Goal: Browse casually

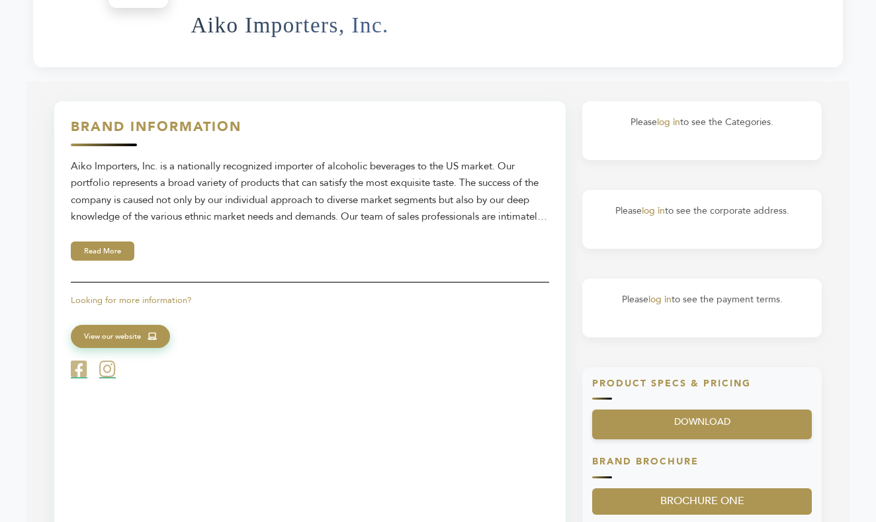
scroll to position [467, 0]
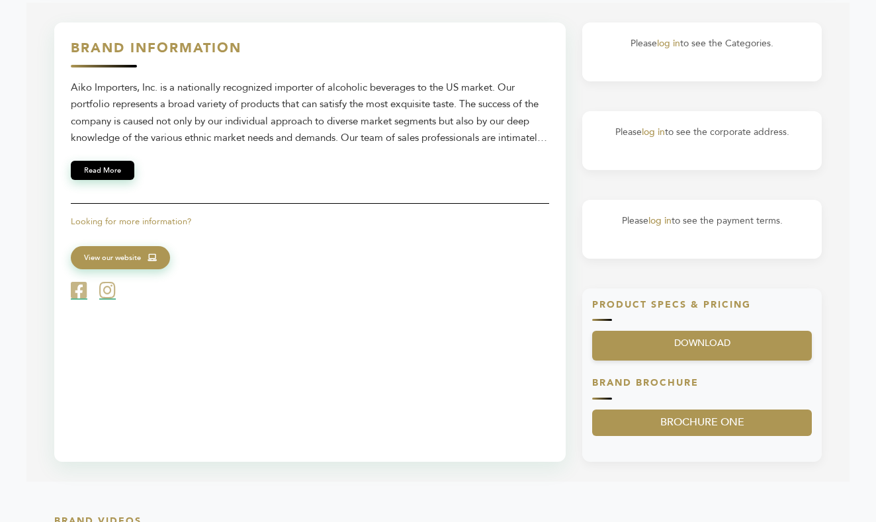
click at [114, 165] on button "Read More" at bounding box center [103, 170] width 64 height 19
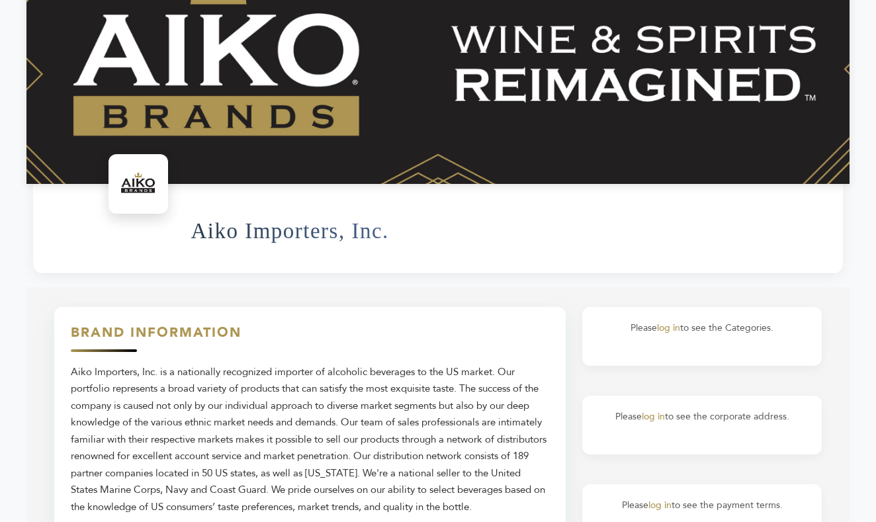
scroll to position [0, 0]
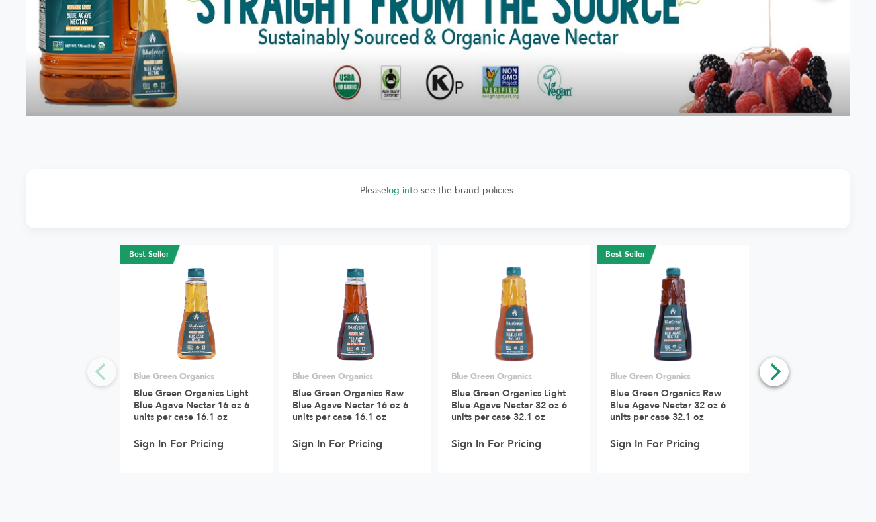
scroll to position [1636, 0]
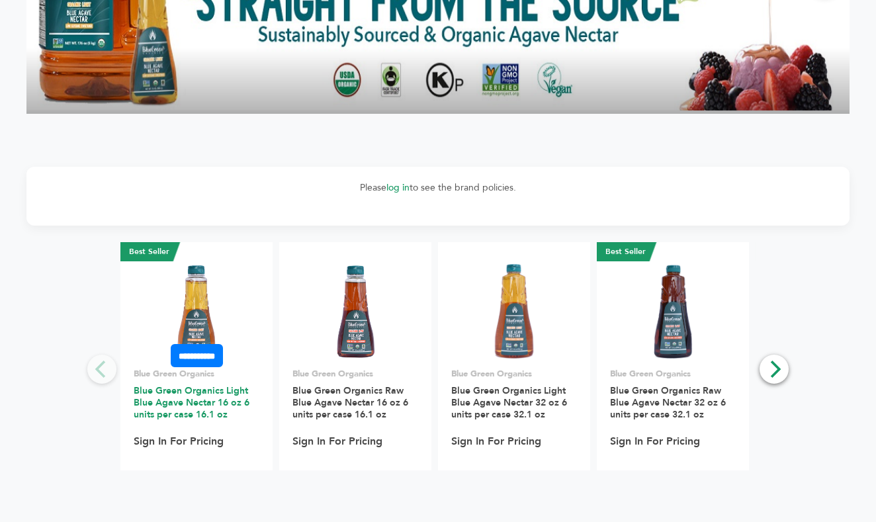
click at [222, 400] on link "Blue Green Organics Light Blue Agave Nectar 16 oz 6 units per case 16.1 oz" at bounding box center [192, 402] width 116 height 36
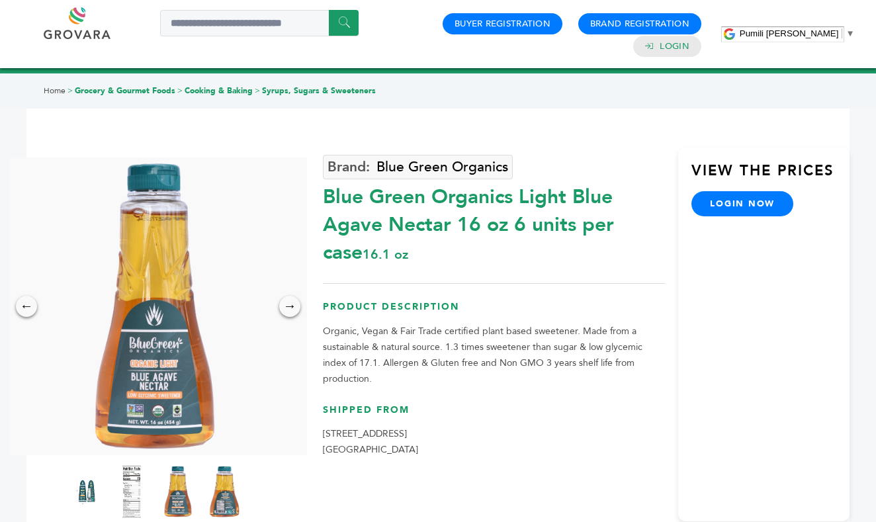
click at [846, 34] on span "▼" at bounding box center [850, 33] width 9 height 10
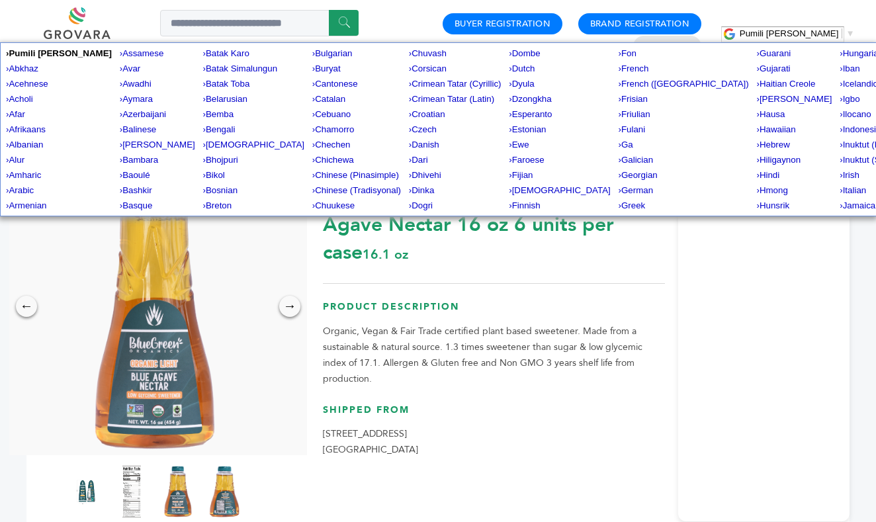
click at [846, 30] on span "▼" at bounding box center [850, 33] width 9 height 10
click at [846, 34] on span "▼" at bounding box center [850, 33] width 9 height 10
click at [757, 289] on div "View the Prices login now" at bounding box center [763, 335] width 171 height 374
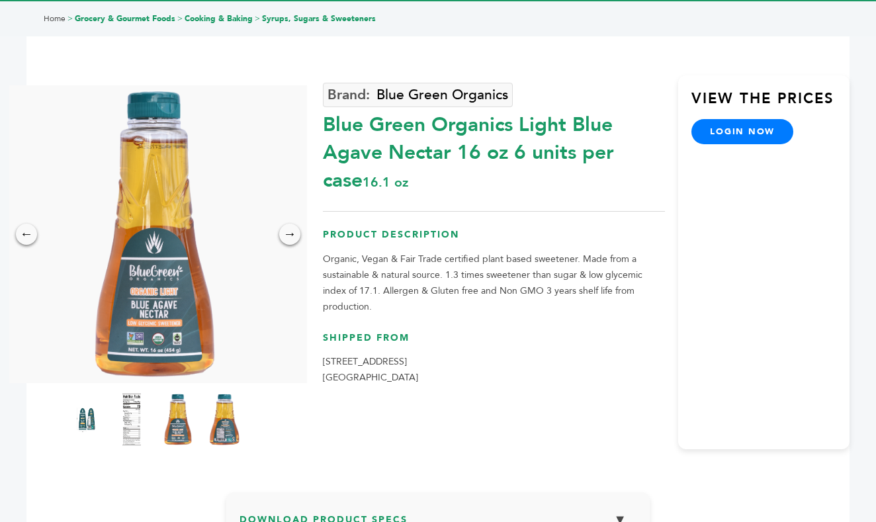
scroll to position [130, 0]
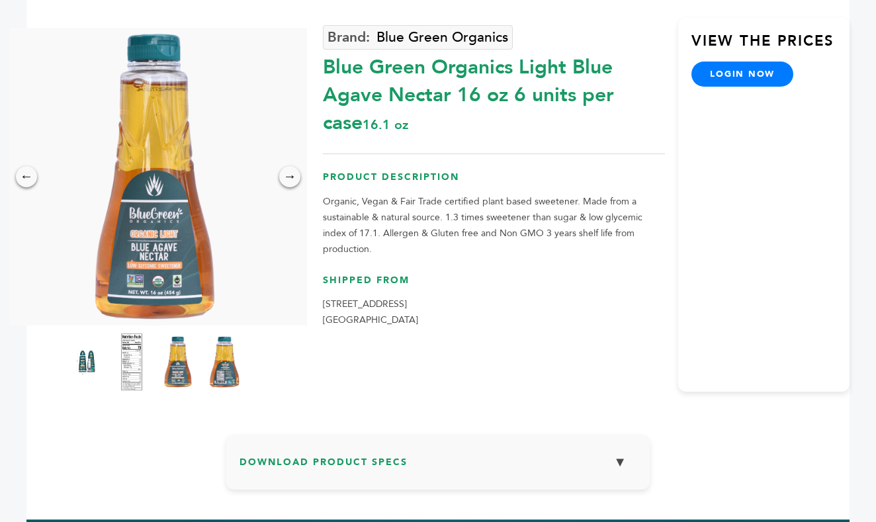
click at [140, 359] on img at bounding box center [132, 362] width 36 height 58
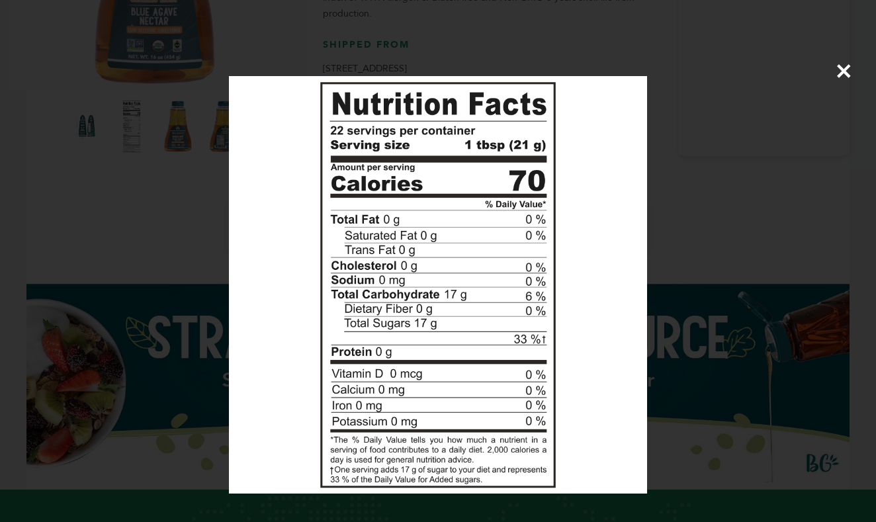
scroll to position [396, 0]
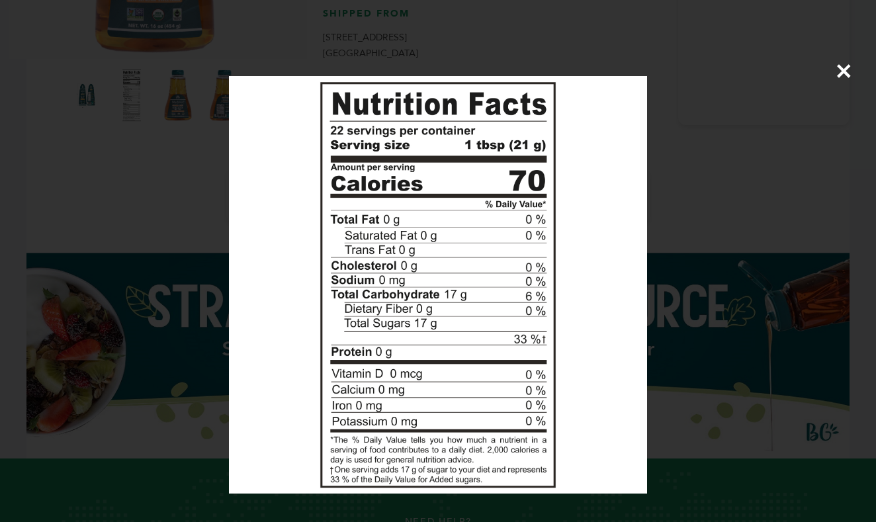
click at [704, 225] on div "×" at bounding box center [438, 261] width 876 height 522
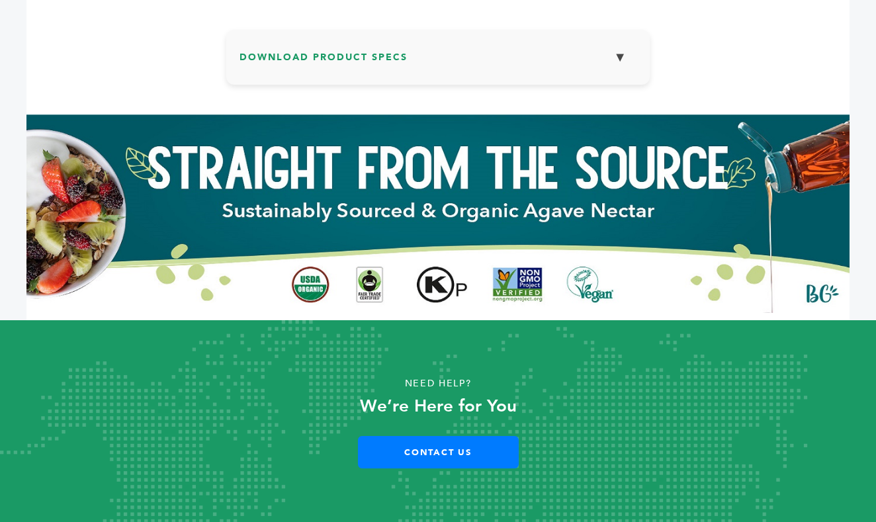
scroll to position [534, 0]
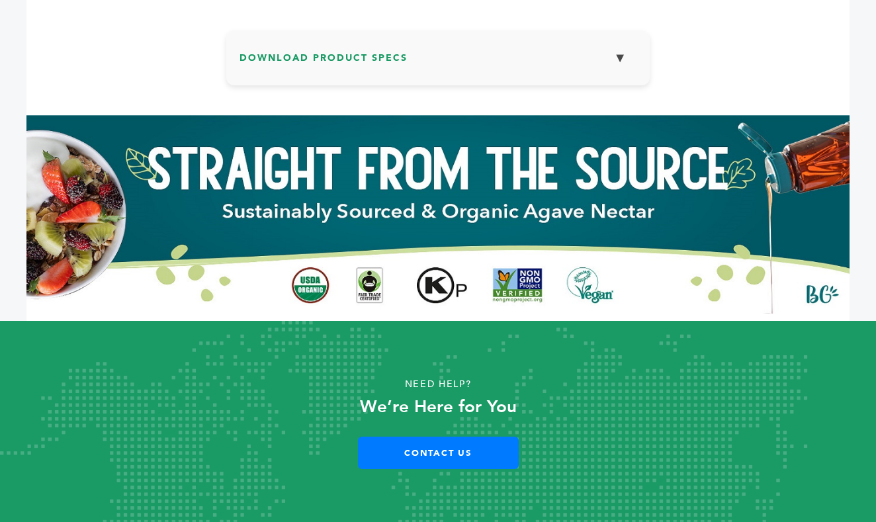
click at [621, 56] on button "▼" at bounding box center [619, 58] width 33 height 28
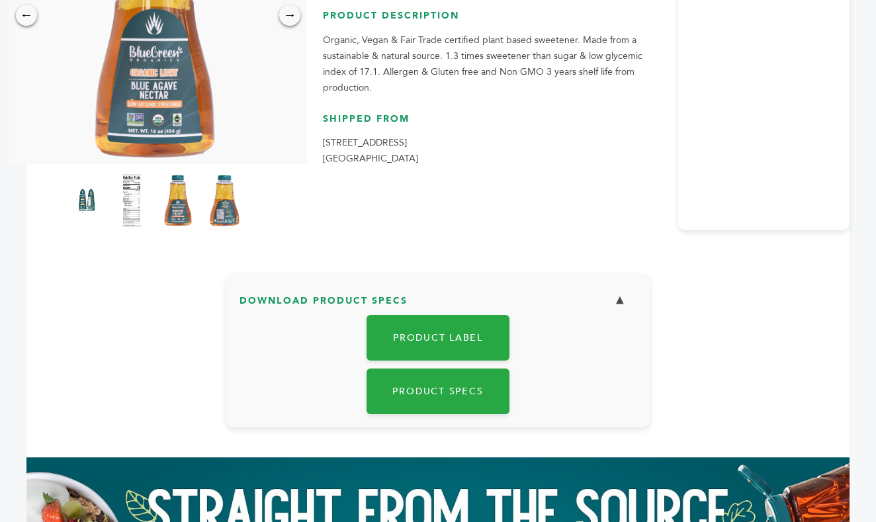
scroll to position [34, 0]
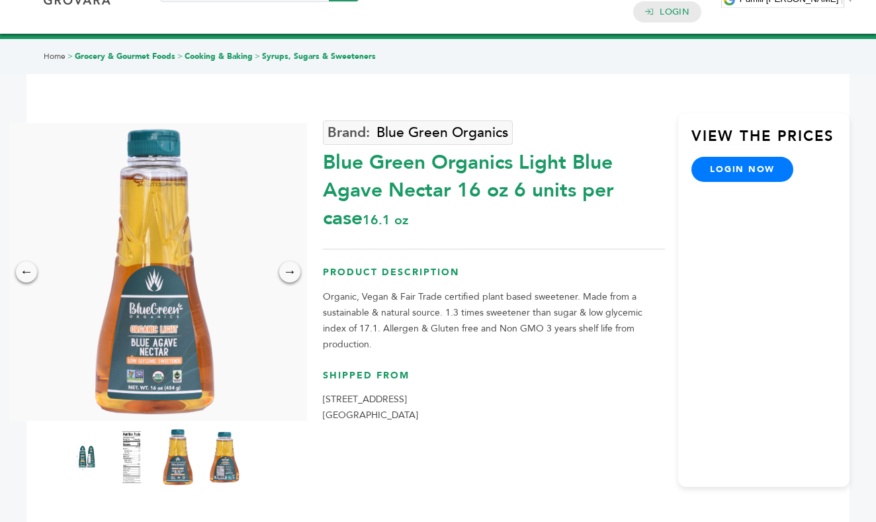
click at [174, 455] on img at bounding box center [178, 457] width 36 height 58
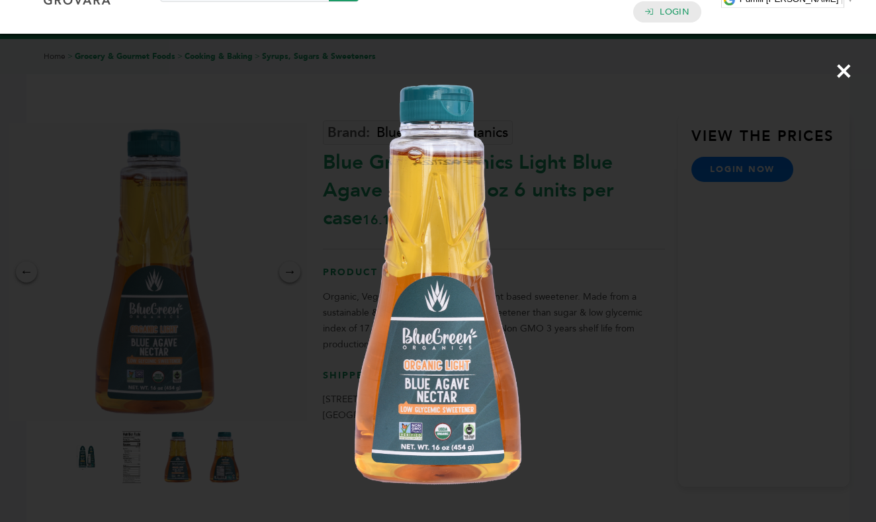
click at [649, 310] on div "×" at bounding box center [438, 261] width 876 height 522
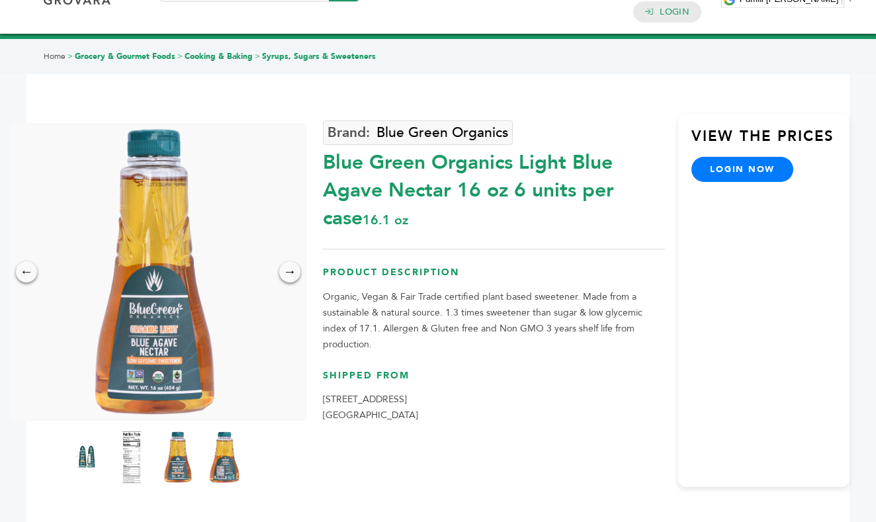
click at [205, 464] on div at bounding box center [158, 457] width 179 height 60
click at [227, 457] on img at bounding box center [224, 457] width 36 height 58
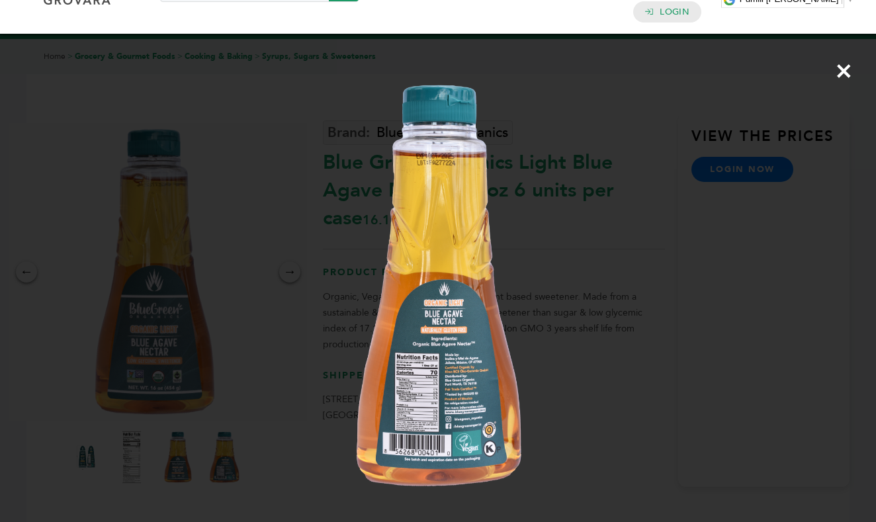
click at [0, 0] on img at bounding box center [0, 0] width 0 height 0
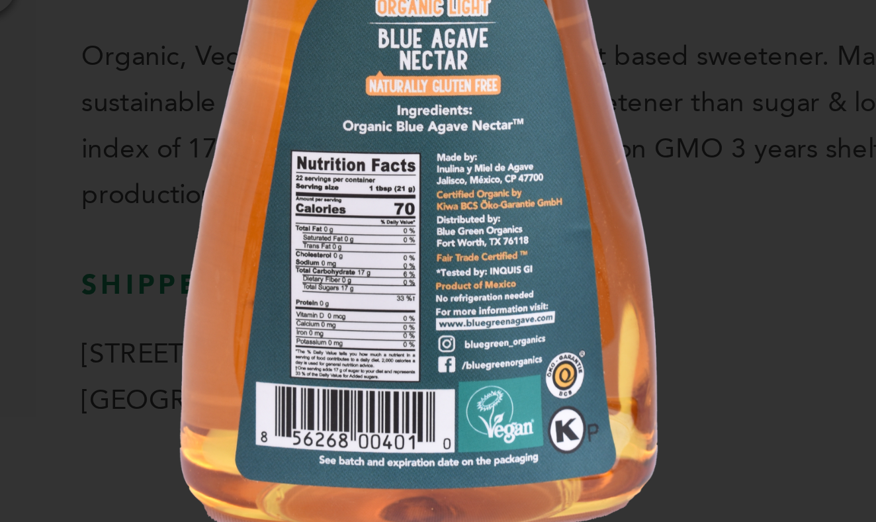
scroll to position [59, 0]
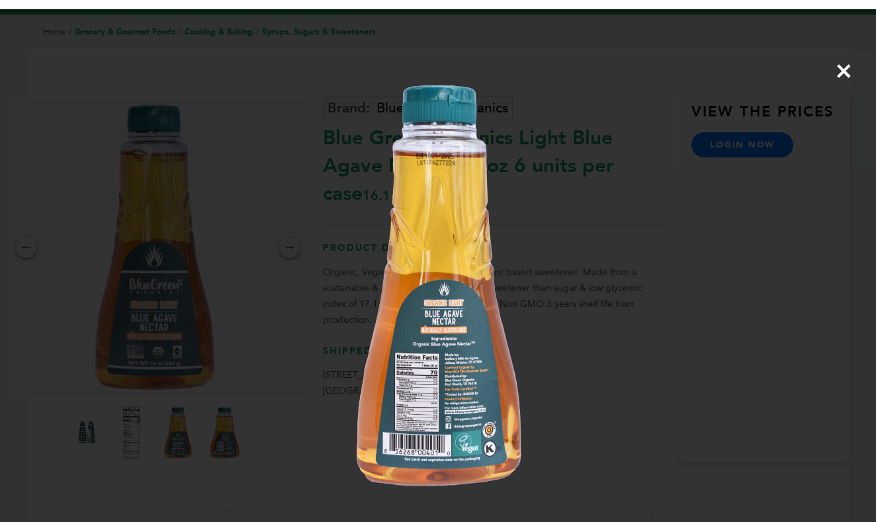
click at [850, 73] on span "×" at bounding box center [844, 70] width 18 height 37
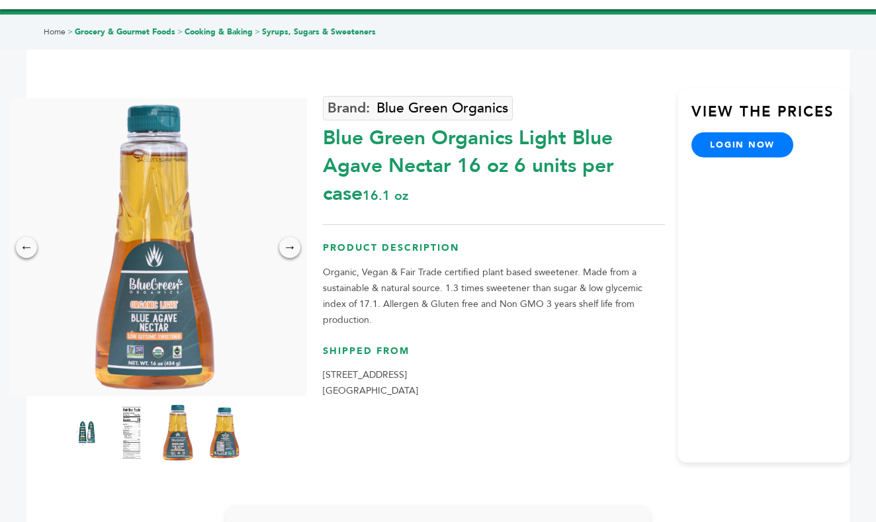
click at [180, 424] on img at bounding box center [178, 433] width 36 height 58
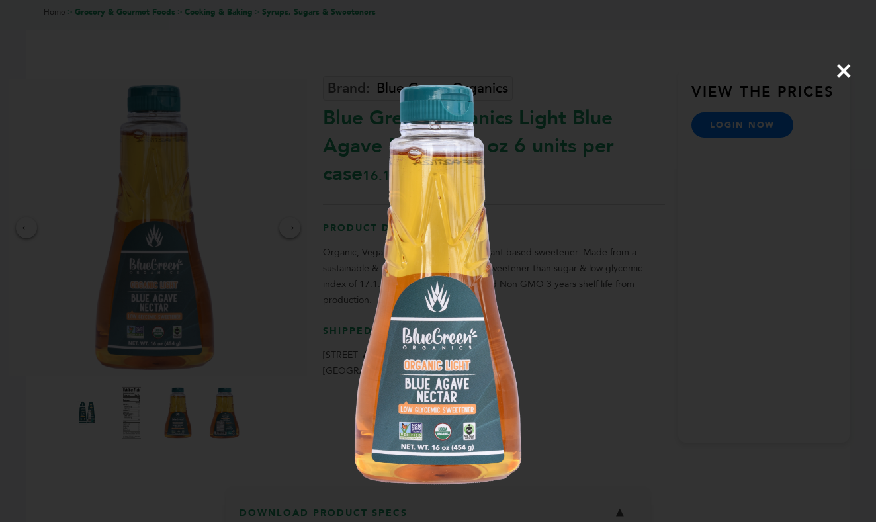
scroll to position [81, 0]
click at [840, 69] on span "×" at bounding box center [844, 70] width 18 height 37
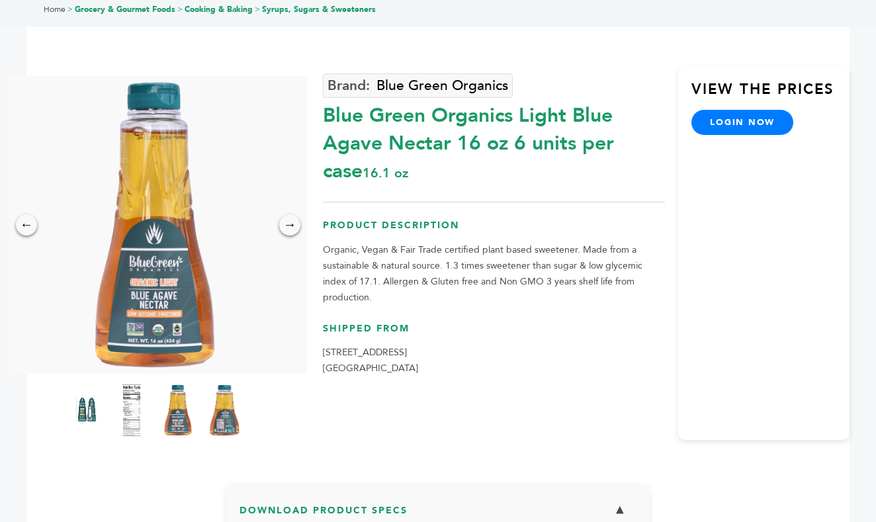
click at [83, 406] on img at bounding box center [85, 410] width 36 height 58
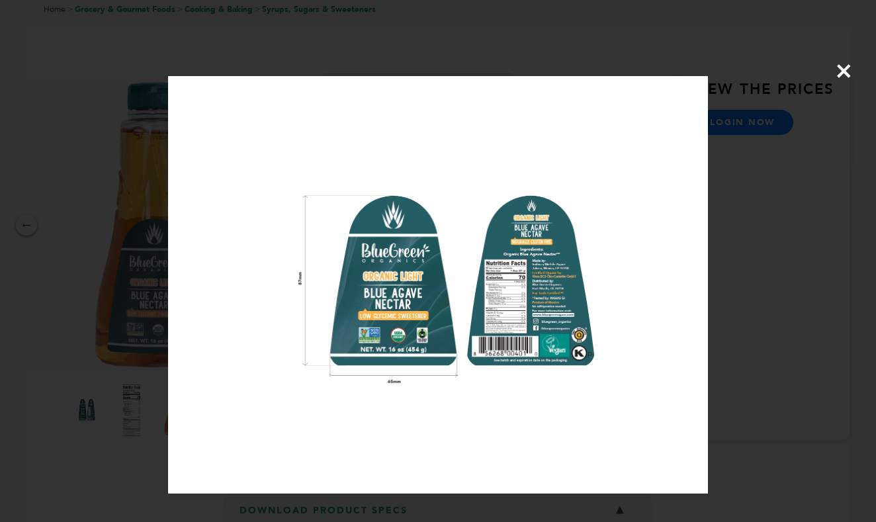
scroll to position [36, 0]
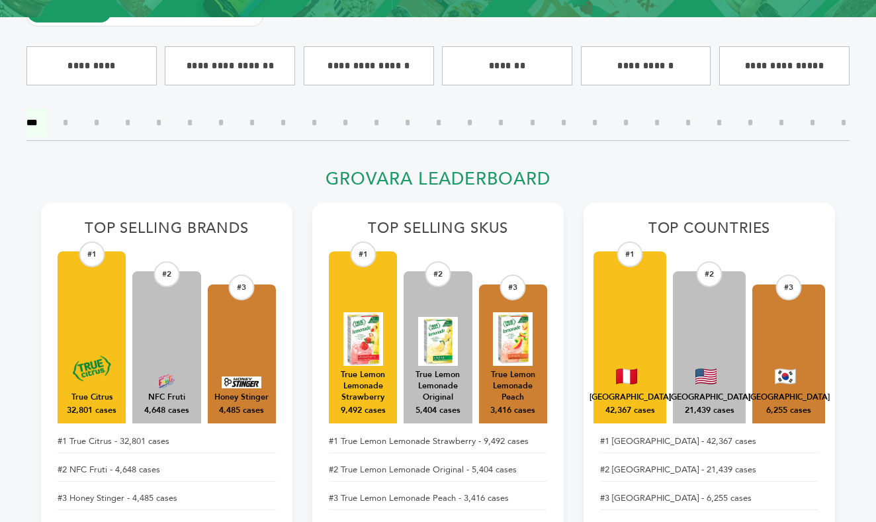
scroll to position [388, 0]
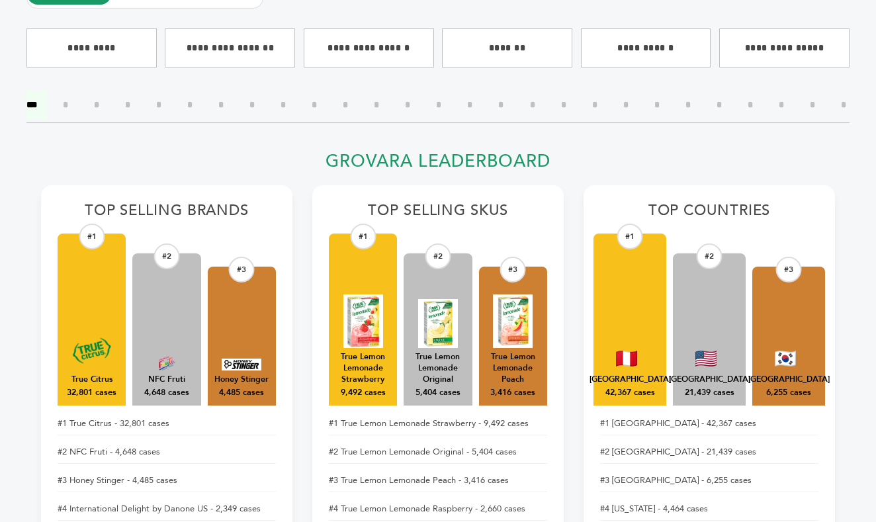
click at [654, 102] on input"] "*" at bounding box center [656, 105] width 25 height 28
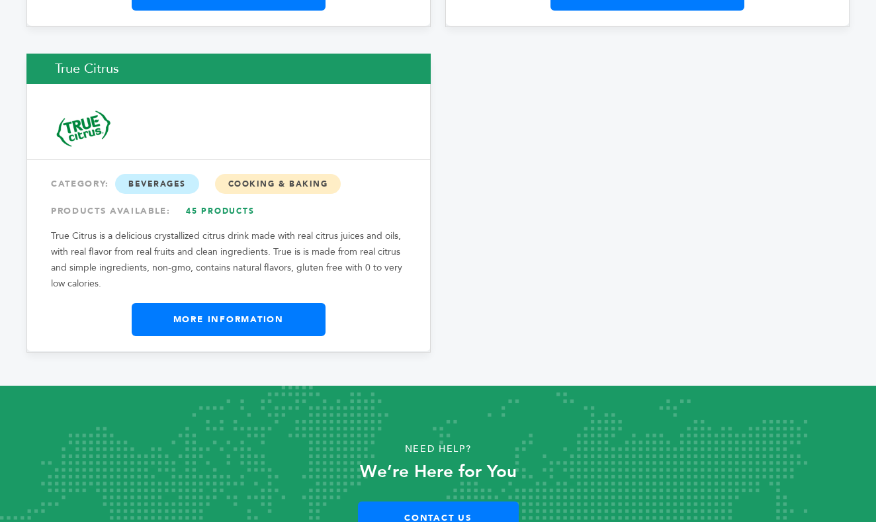
scroll to position [3016, 0]
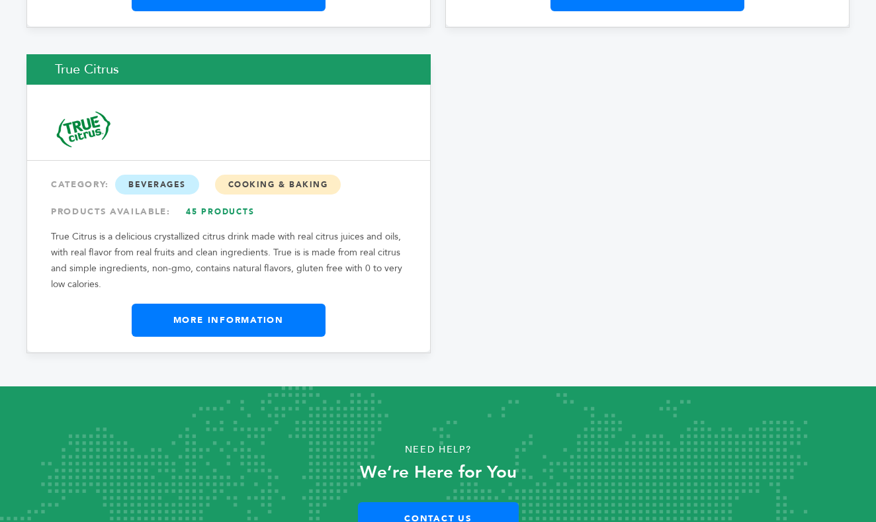
click at [247, 304] on link "More Information" at bounding box center [229, 320] width 194 height 33
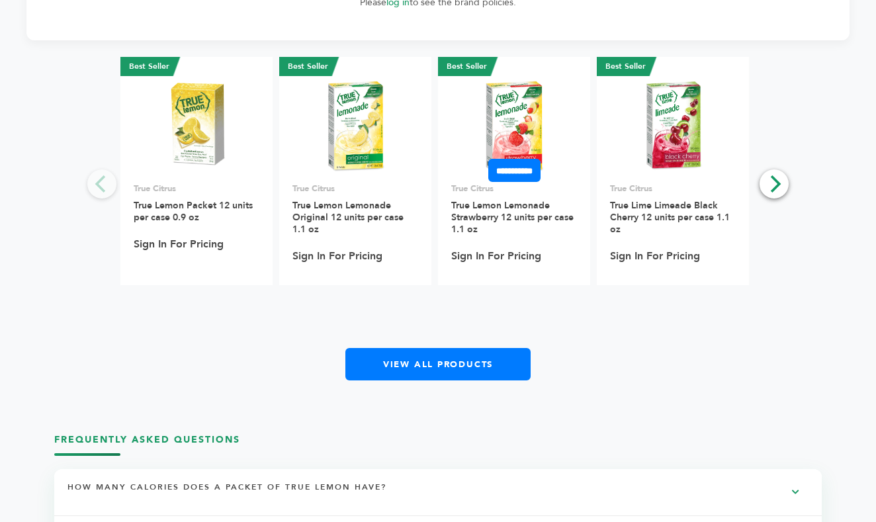
scroll to position [1998, 0]
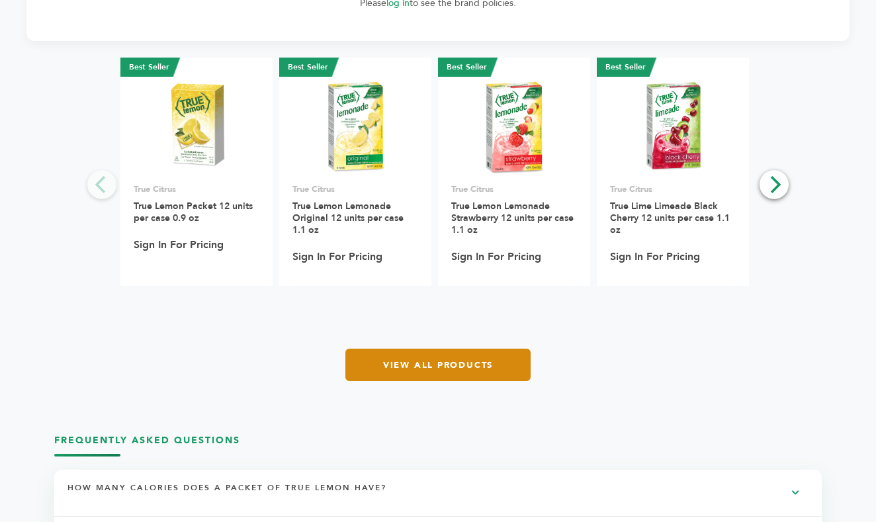
click at [421, 357] on link "View All Products" at bounding box center [437, 365] width 185 height 32
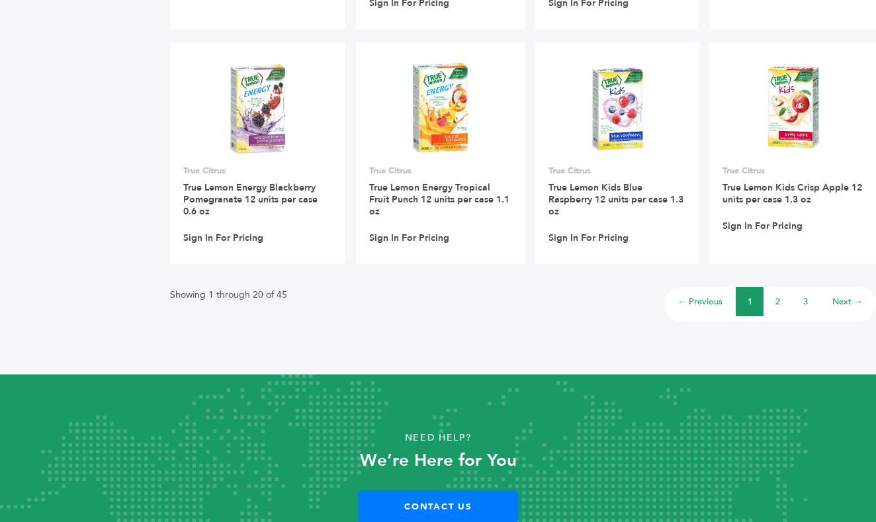
scroll to position [1069, 0]
click at [779, 300] on link "2" at bounding box center [777, 302] width 5 height 12
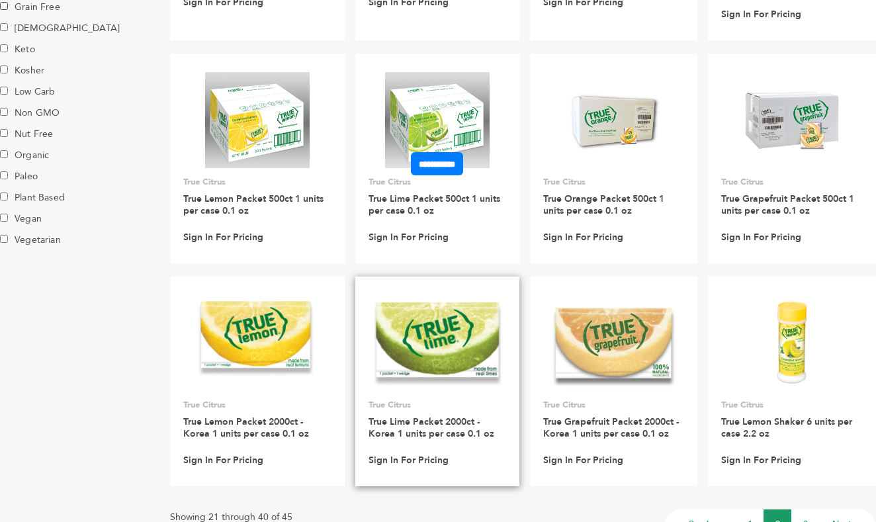
scroll to position [822, 0]
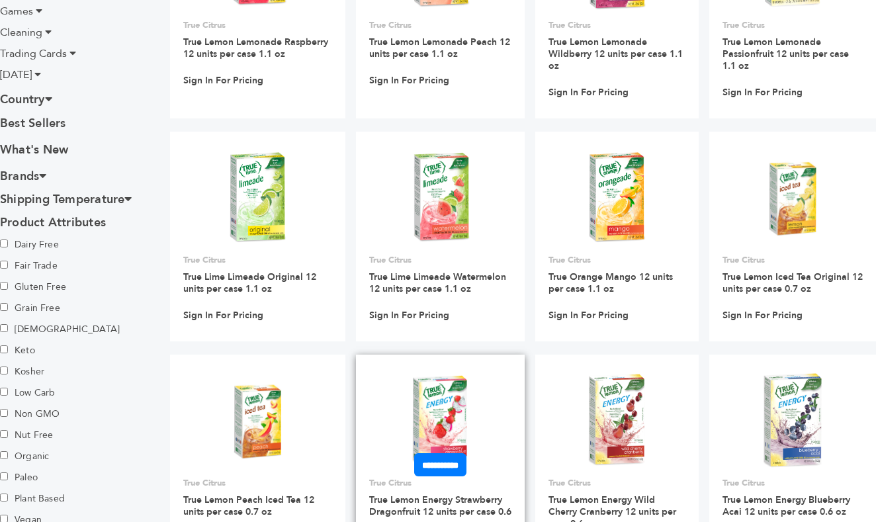
scroll to position [519, 0]
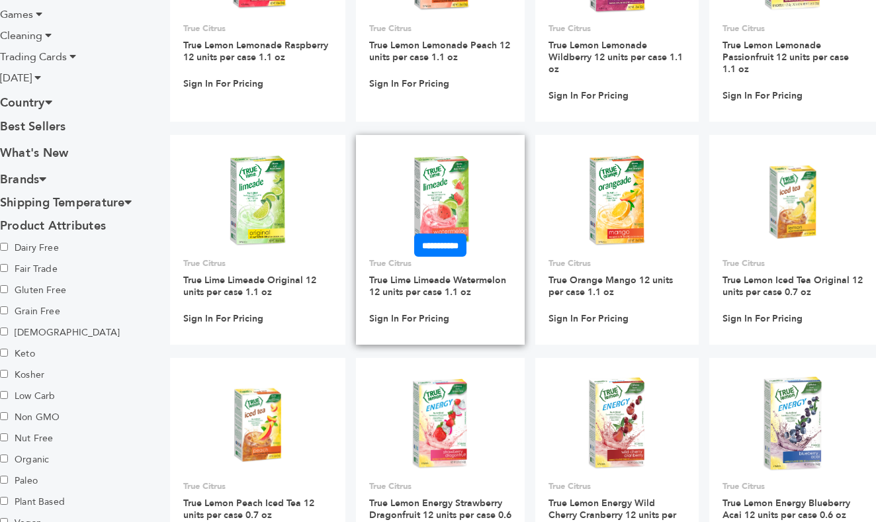
click at [448, 205] on img at bounding box center [440, 201] width 73 height 95
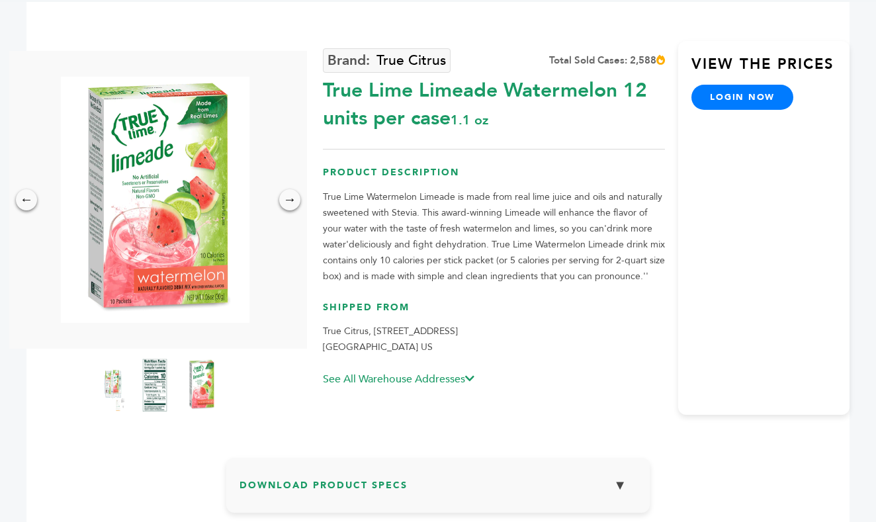
scroll to position [109, 0]
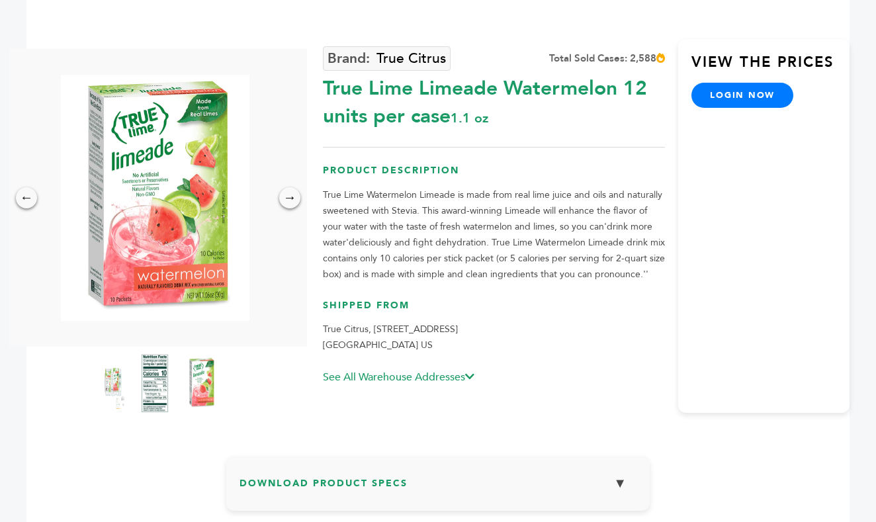
click at [150, 368] on img at bounding box center [155, 383] width 36 height 58
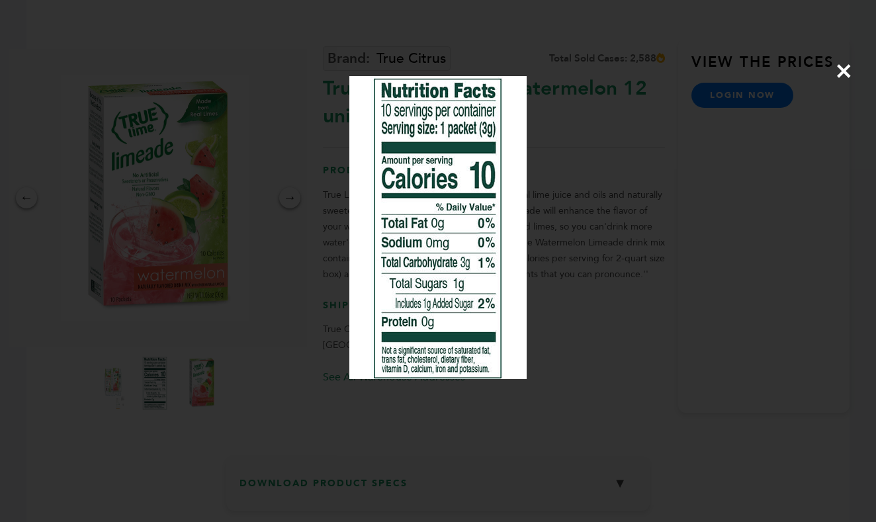
click at [844, 78] on span "×" at bounding box center [844, 70] width 18 height 37
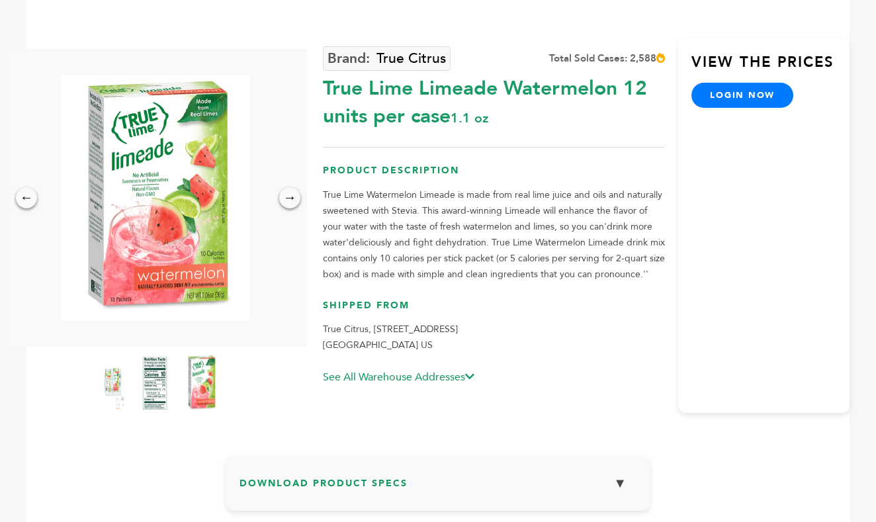
click at [205, 384] on img at bounding box center [201, 383] width 36 height 58
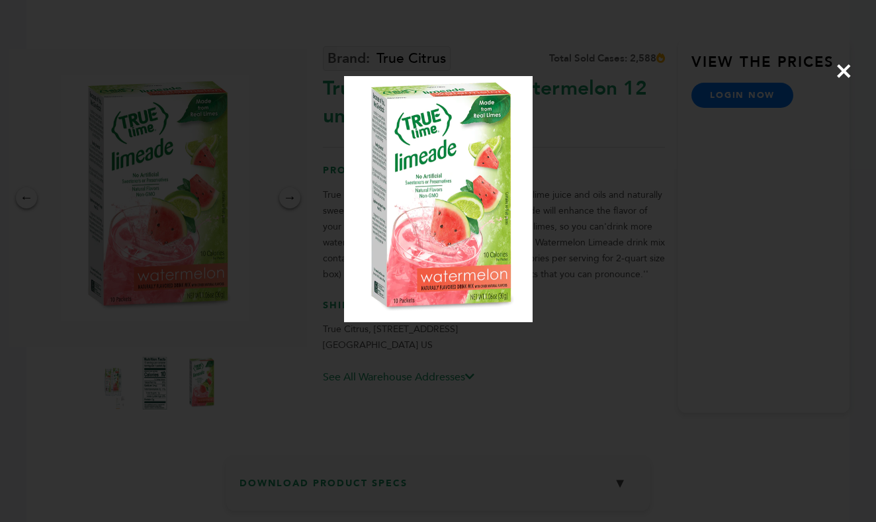
click at [836, 72] on span "×" at bounding box center [844, 70] width 18 height 37
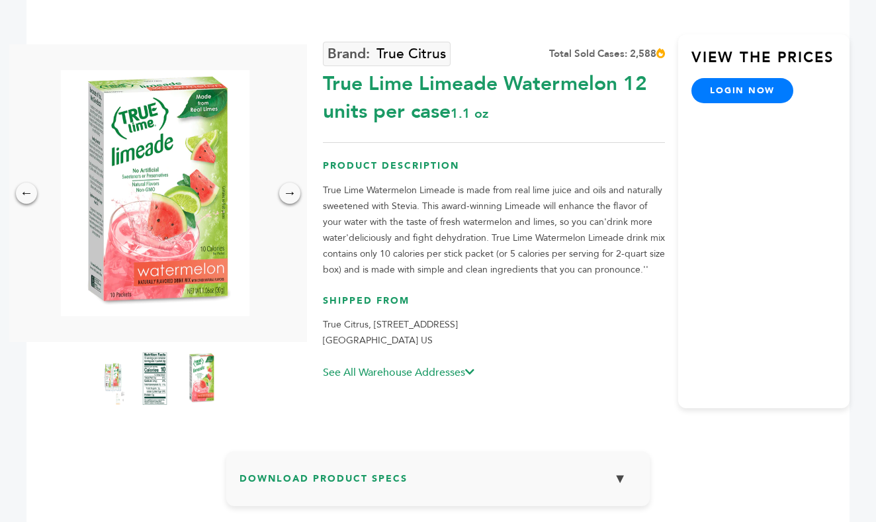
scroll to position [114, 0]
click at [470, 369] on icon at bounding box center [469, 371] width 9 height 11
click at [109, 378] on img at bounding box center [109, 378] width 36 height 58
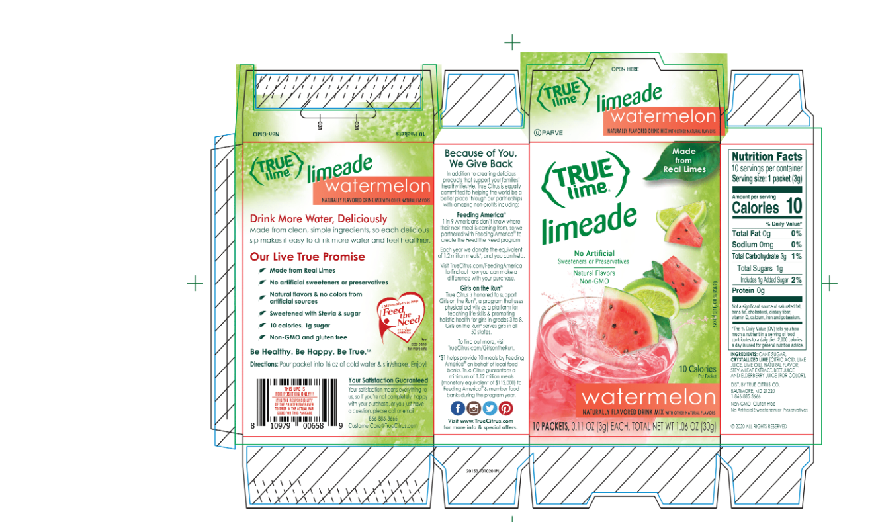
scroll to position [59, 0]
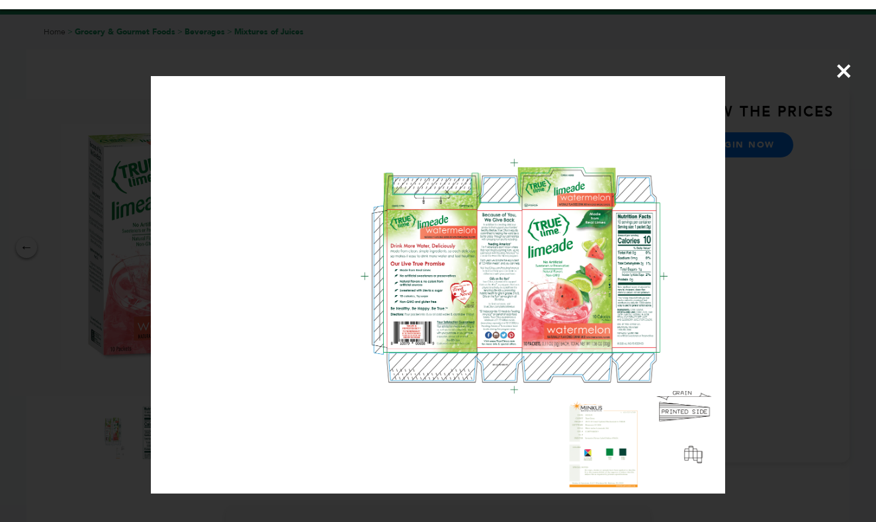
click at [850, 76] on span "×" at bounding box center [844, 70] width 18 height 37
